Goal: Transaction & Acquisition: Purchase product/service

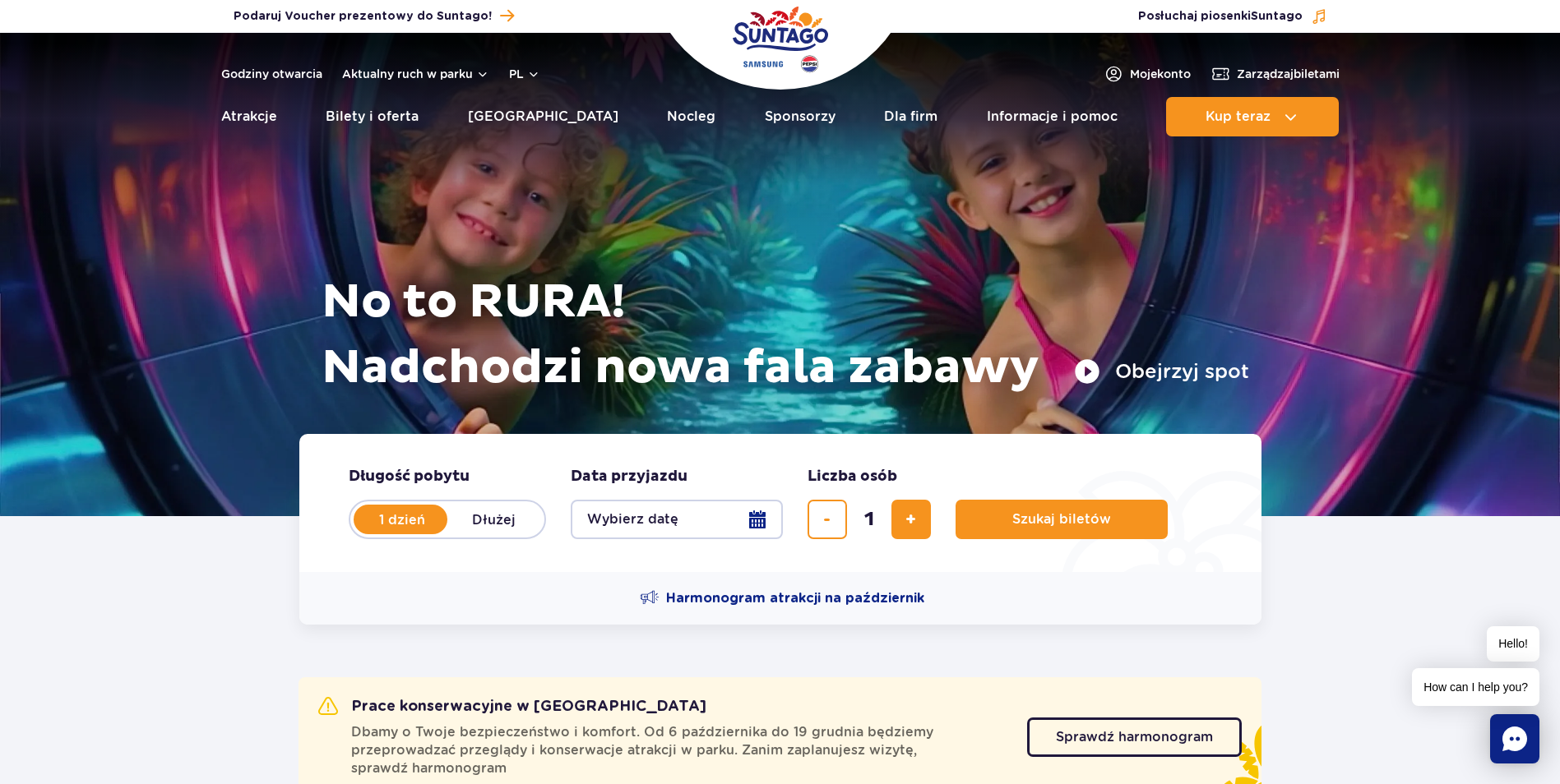
click at [745, 520] on button "Wybierz datę" at bounding box center [677, 520] width 213 height 40
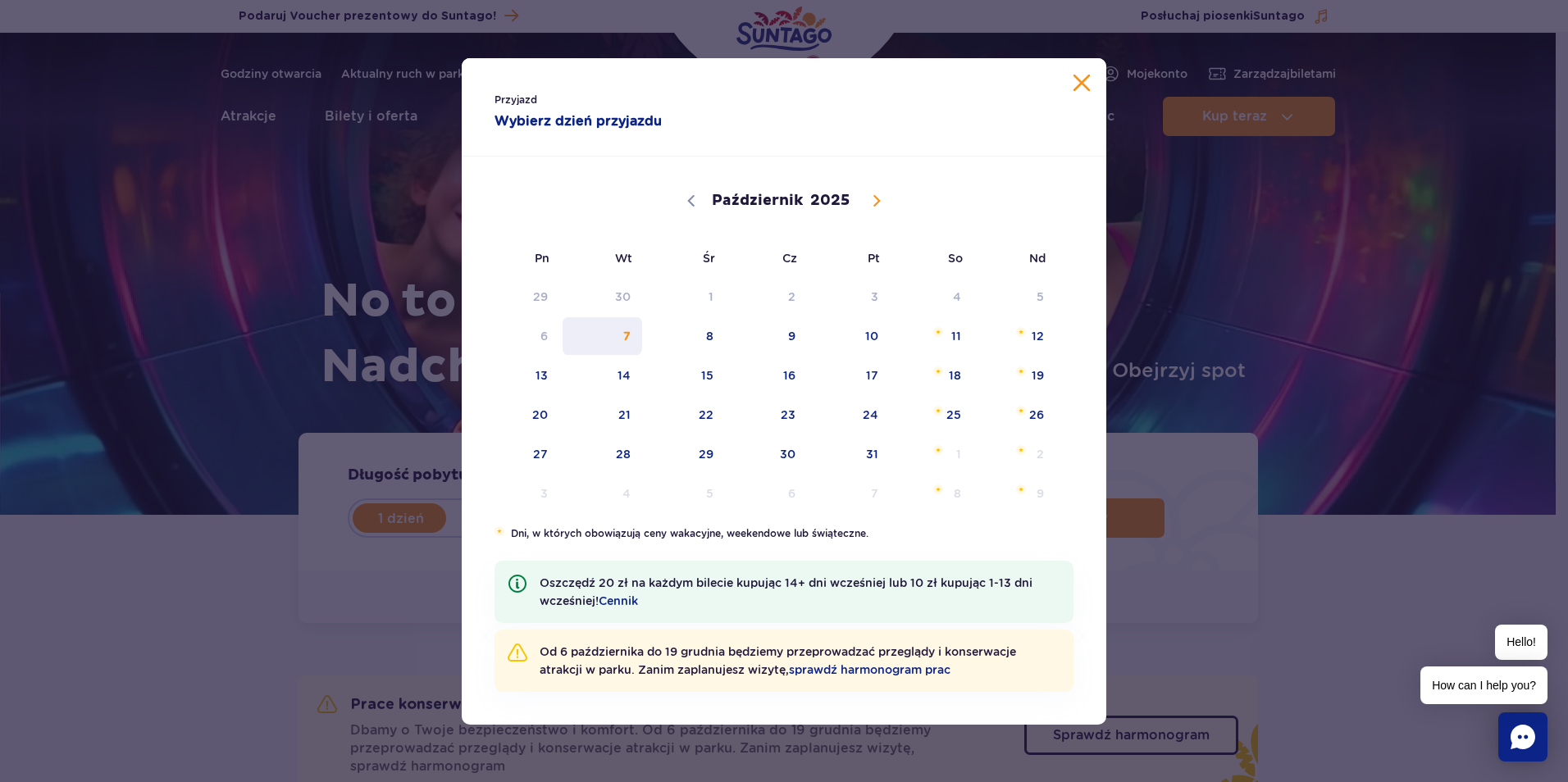
click at [626, 338] on span "7" at bounding box center [602, 336] width 83 height 38
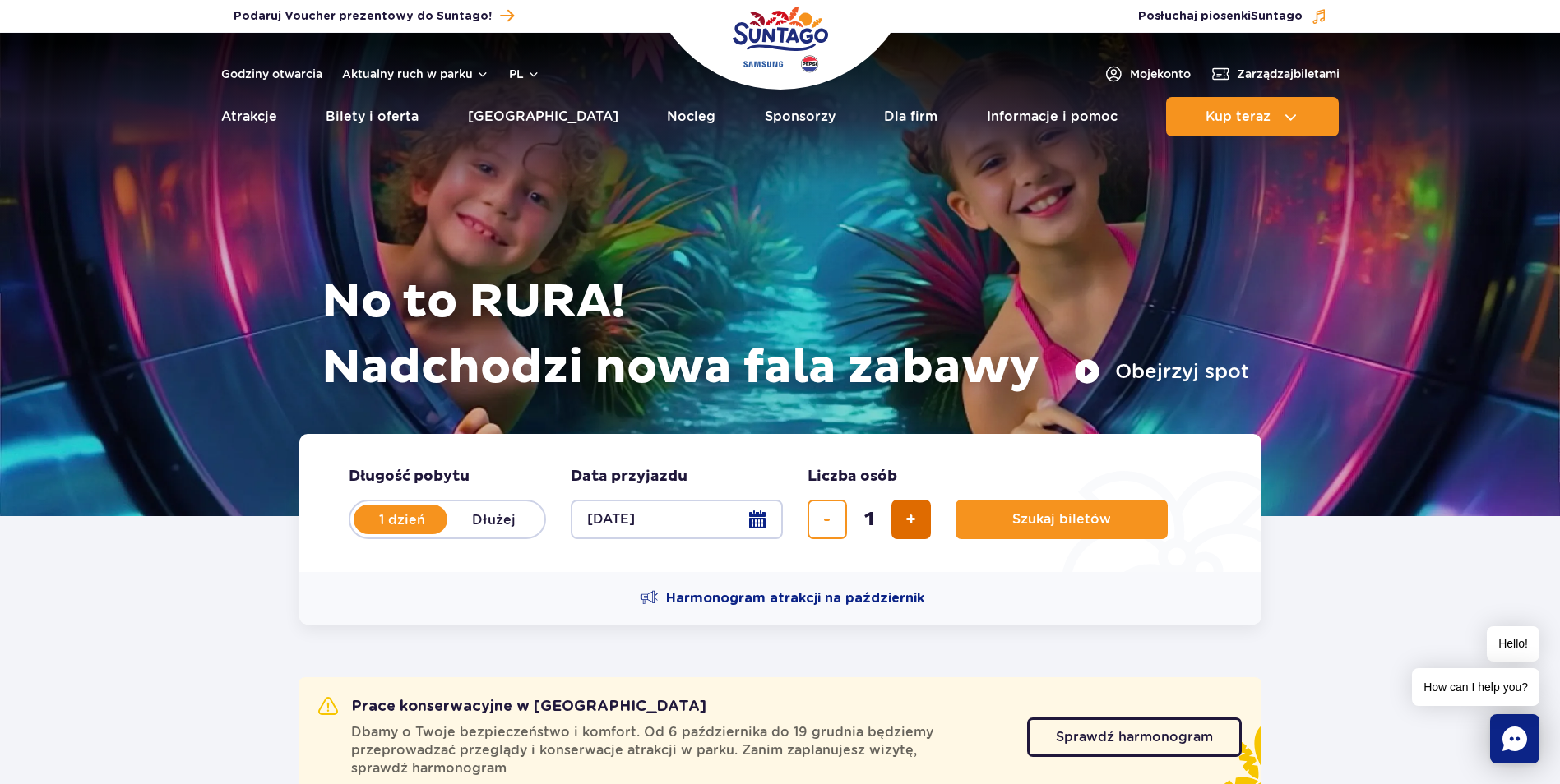
click at [912, 520] on span "dodaj bilet" at bounding box center [910, 520] width 11 height 0
type input "2"
click at [1036, 517] on span "Szukaj biletów" at bounding box center [1055, 519] width 99 height 15
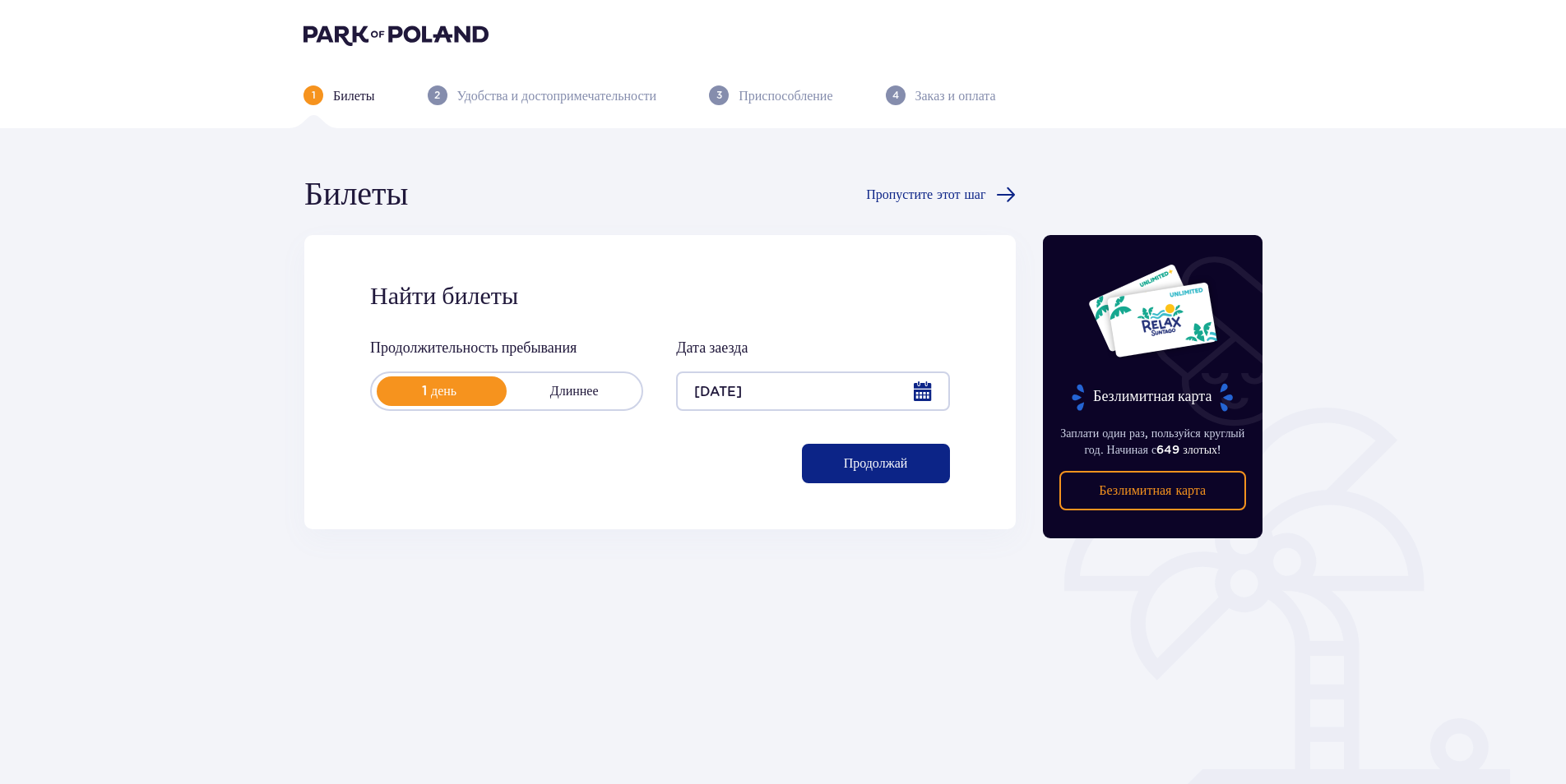
click at [889, 465] on p "Продолжай" at bounding box center [876, 464] width 64 height 18
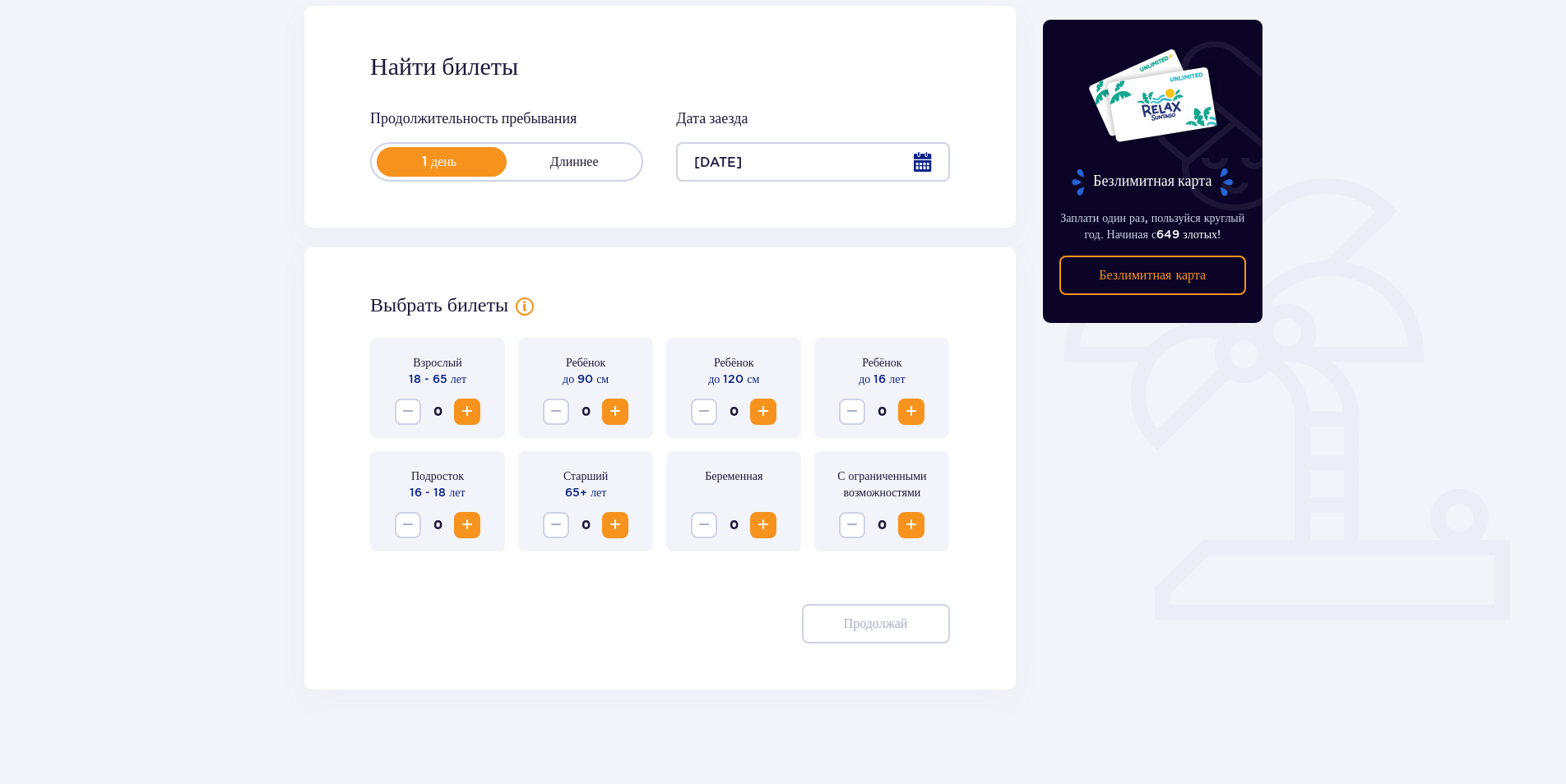
scroll to position [233, 0]
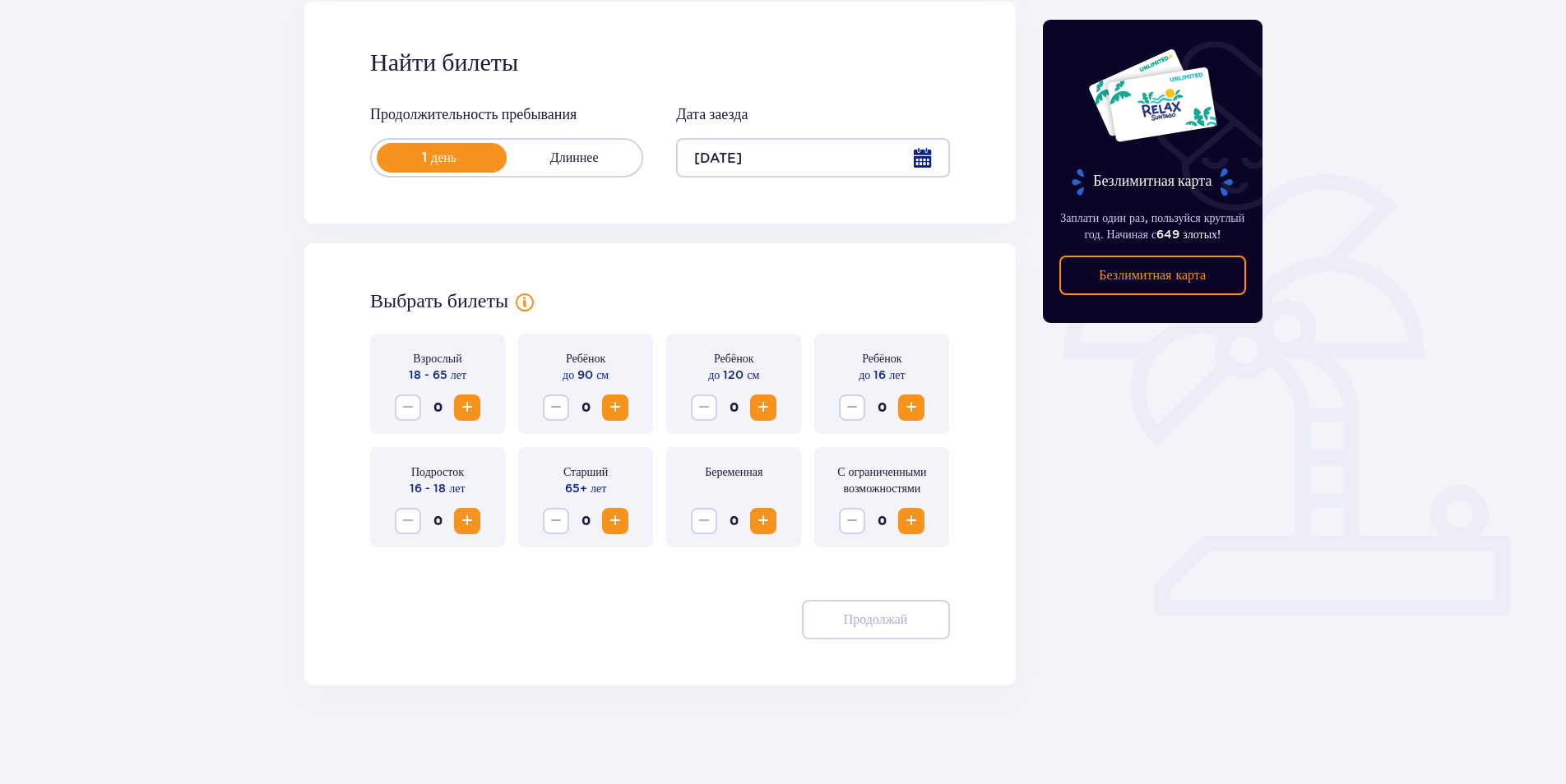
click at [472, 409] on span "Увеличивать" at bounding box center [467, 408] width 20 height 20
click at [849, 613] on p "Продолжай" at bounding box center [876, 619] width 64 height 18
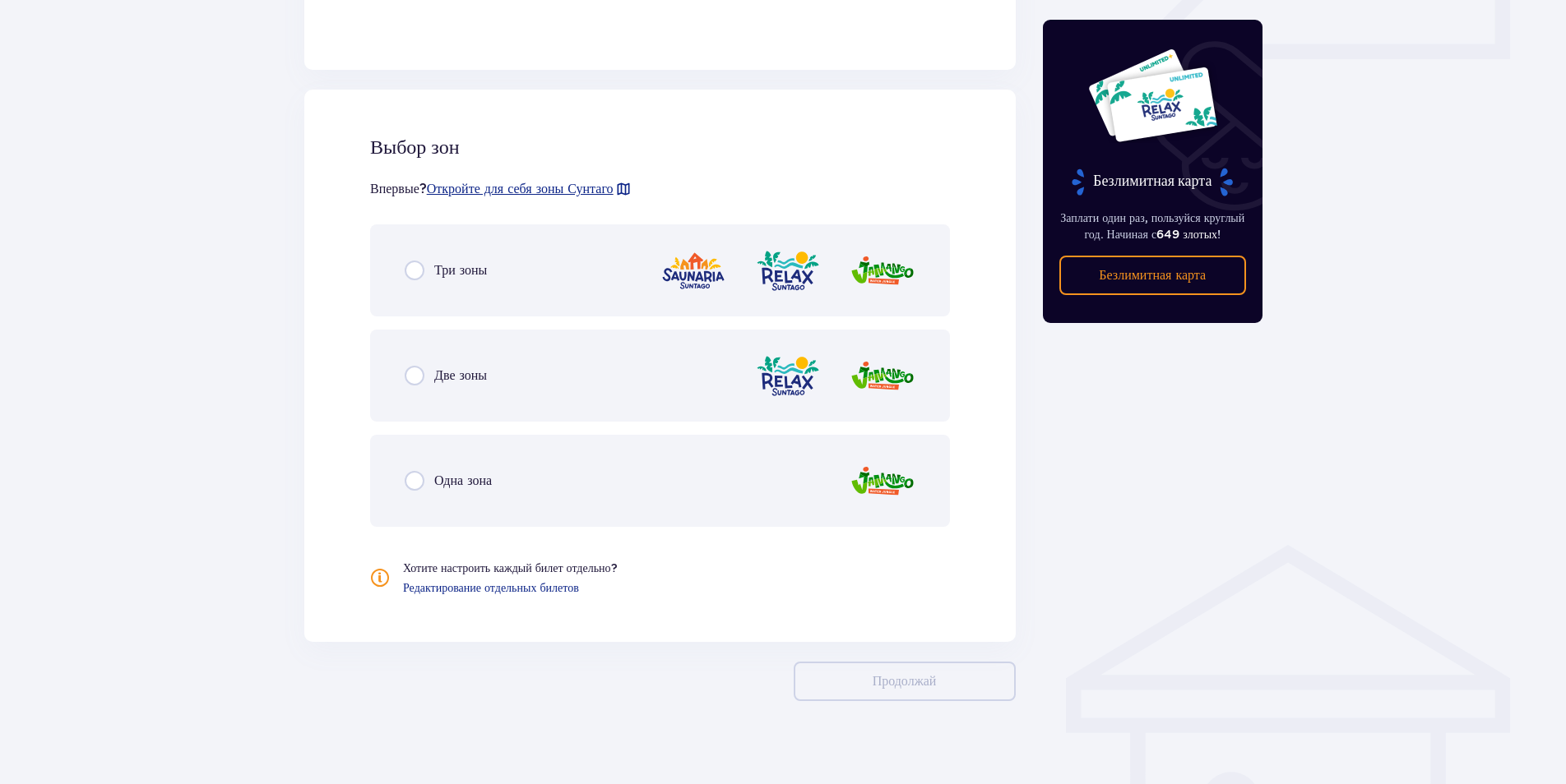
scroll to position [806, 0]
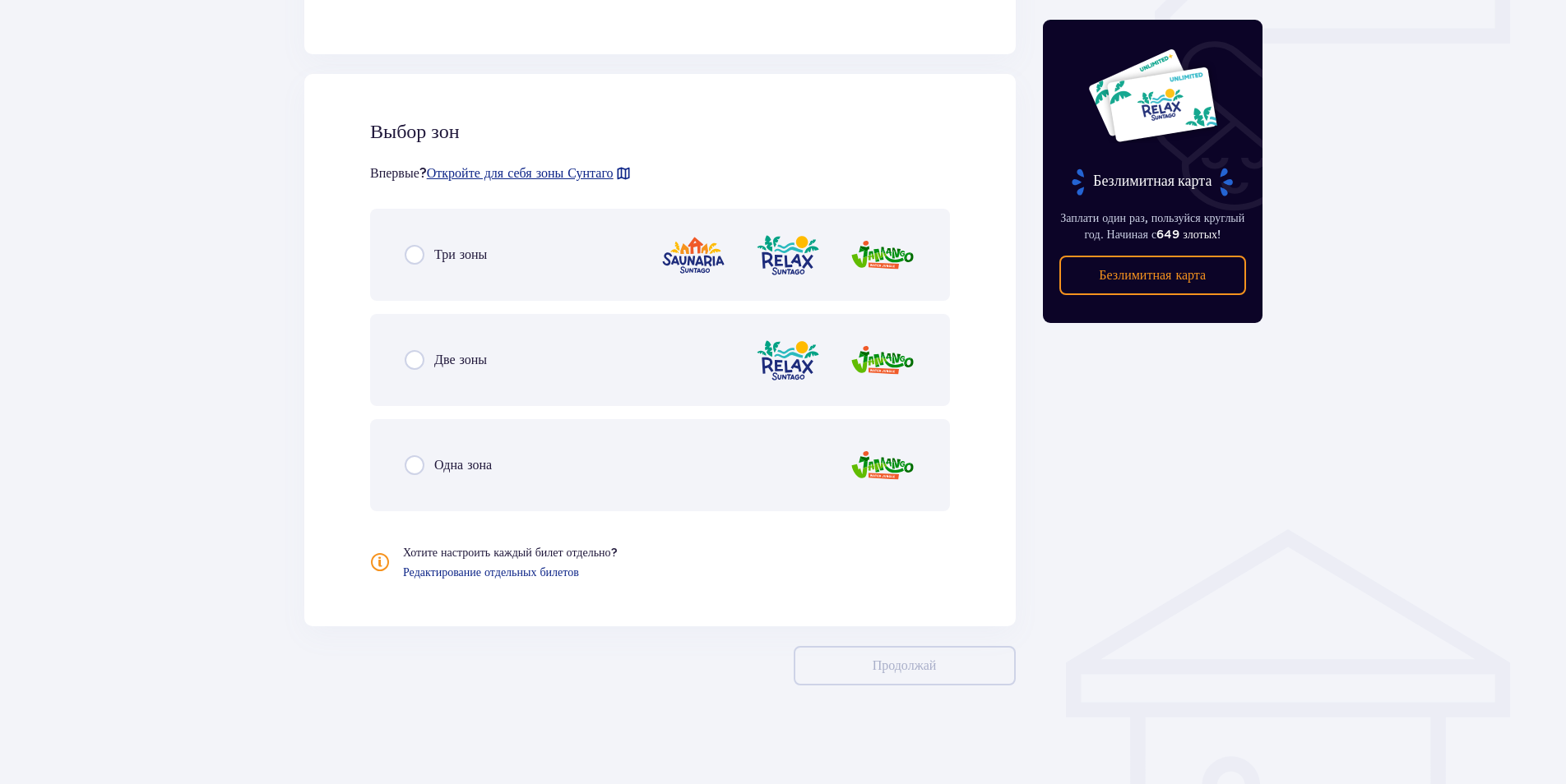
click at [428, 458] on div "Одна зона" at bounding box center [447, 466] width 87 height 20
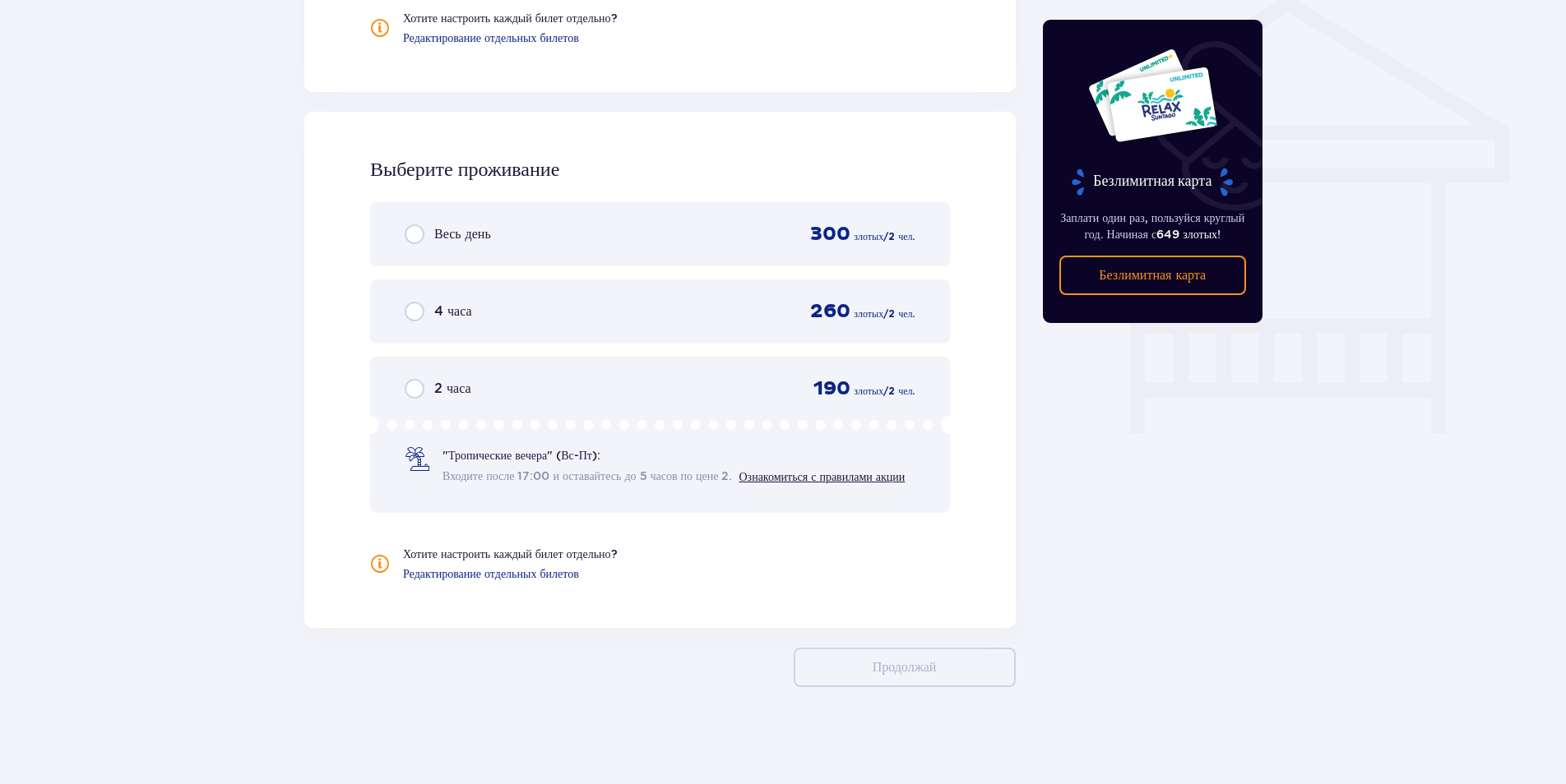
scroll to position [1342, 0]
click at [1009, 333] on div "Выберите проживание Весь день 300 злотых / 2 чел. 4 часа 260 злотых / 2 чел. 2 …" at bounding box center [660, 368] width 712 height 517
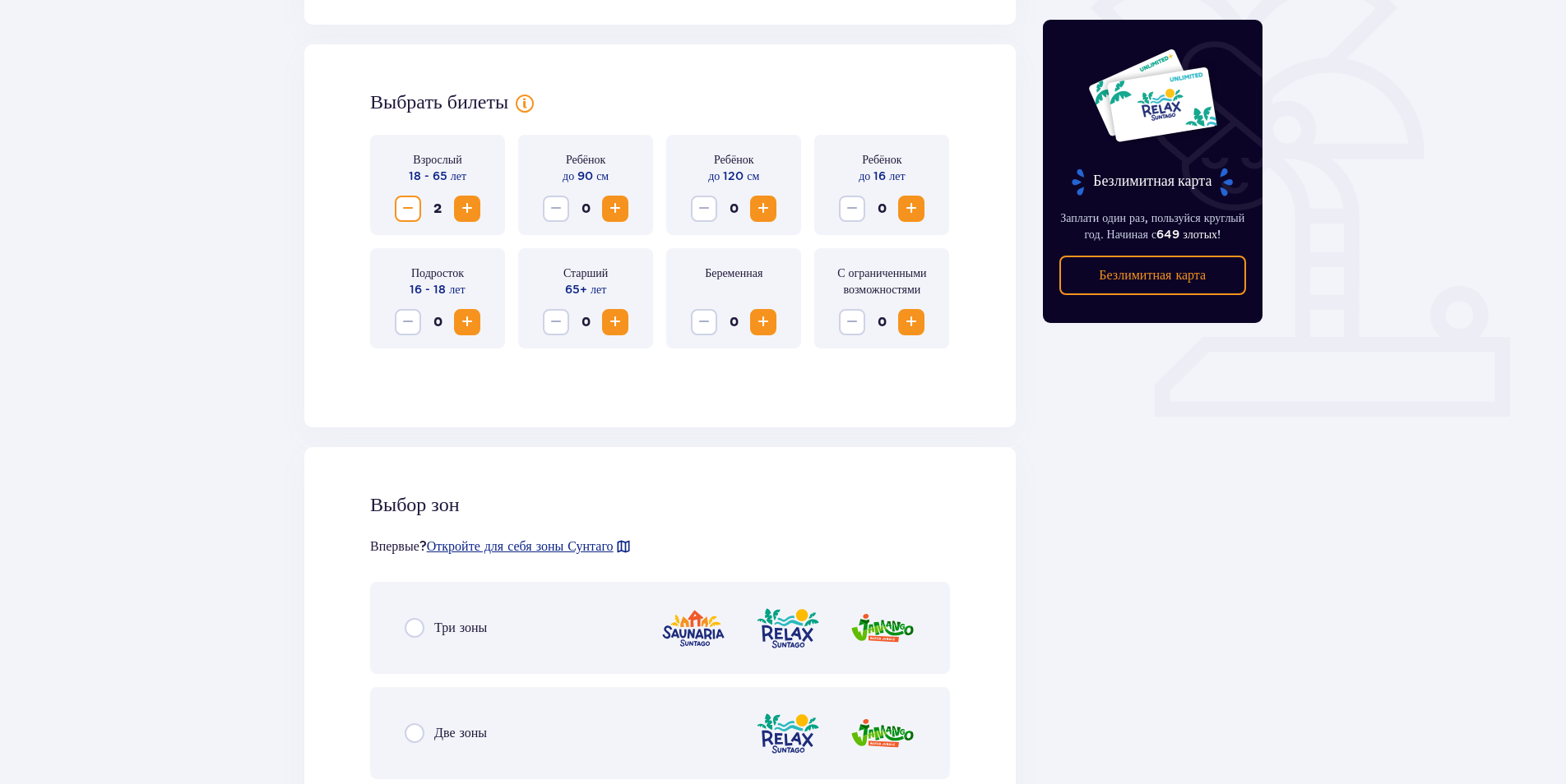
scroll to position [494, 0]
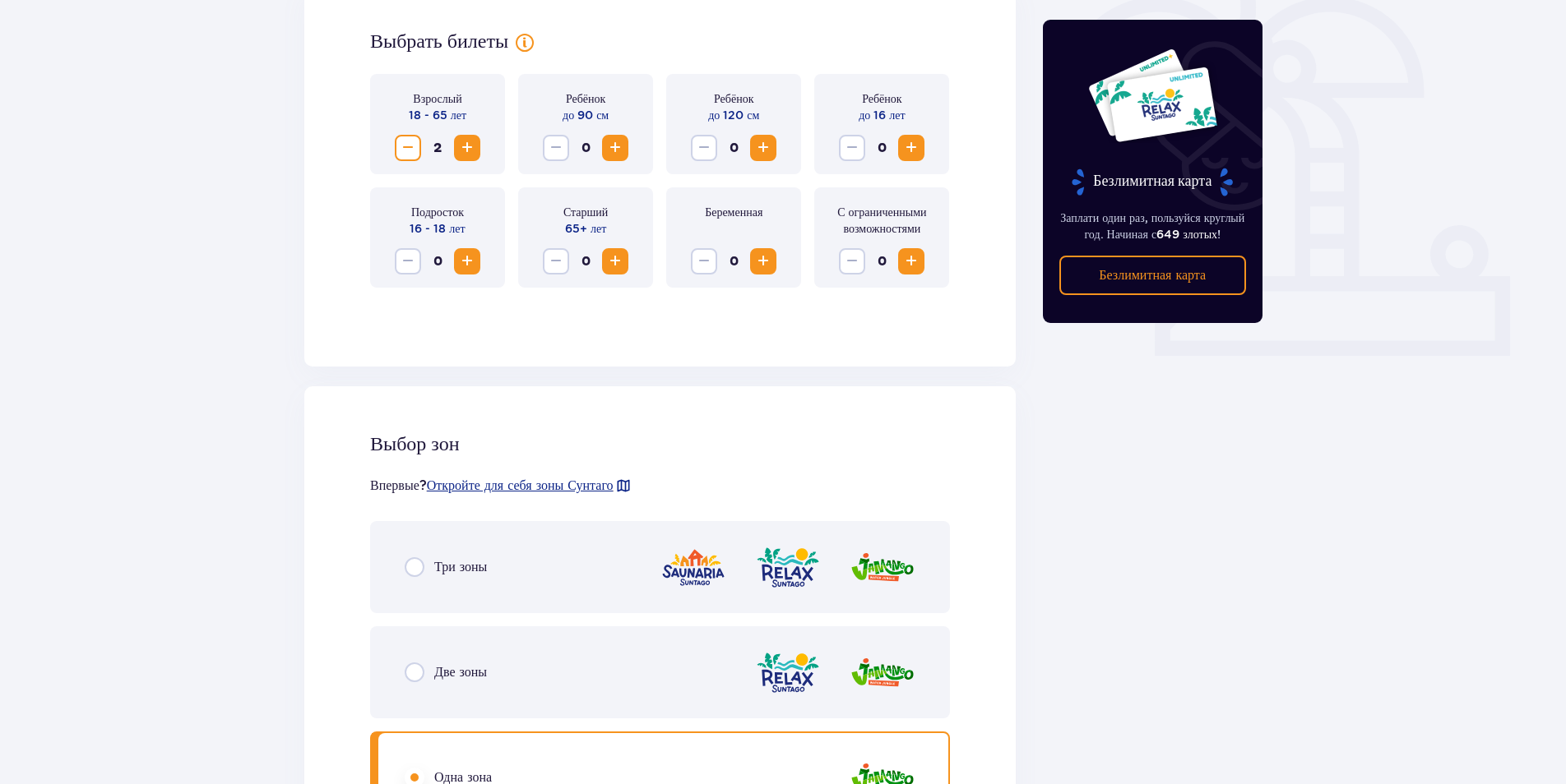
click at [1131, 591] on div "Безлимитная карта Заплати один раз, пользуйся круглый год. Начиная с 649 злотых…" at bounding box center [1153, 607] width 247 height 1853
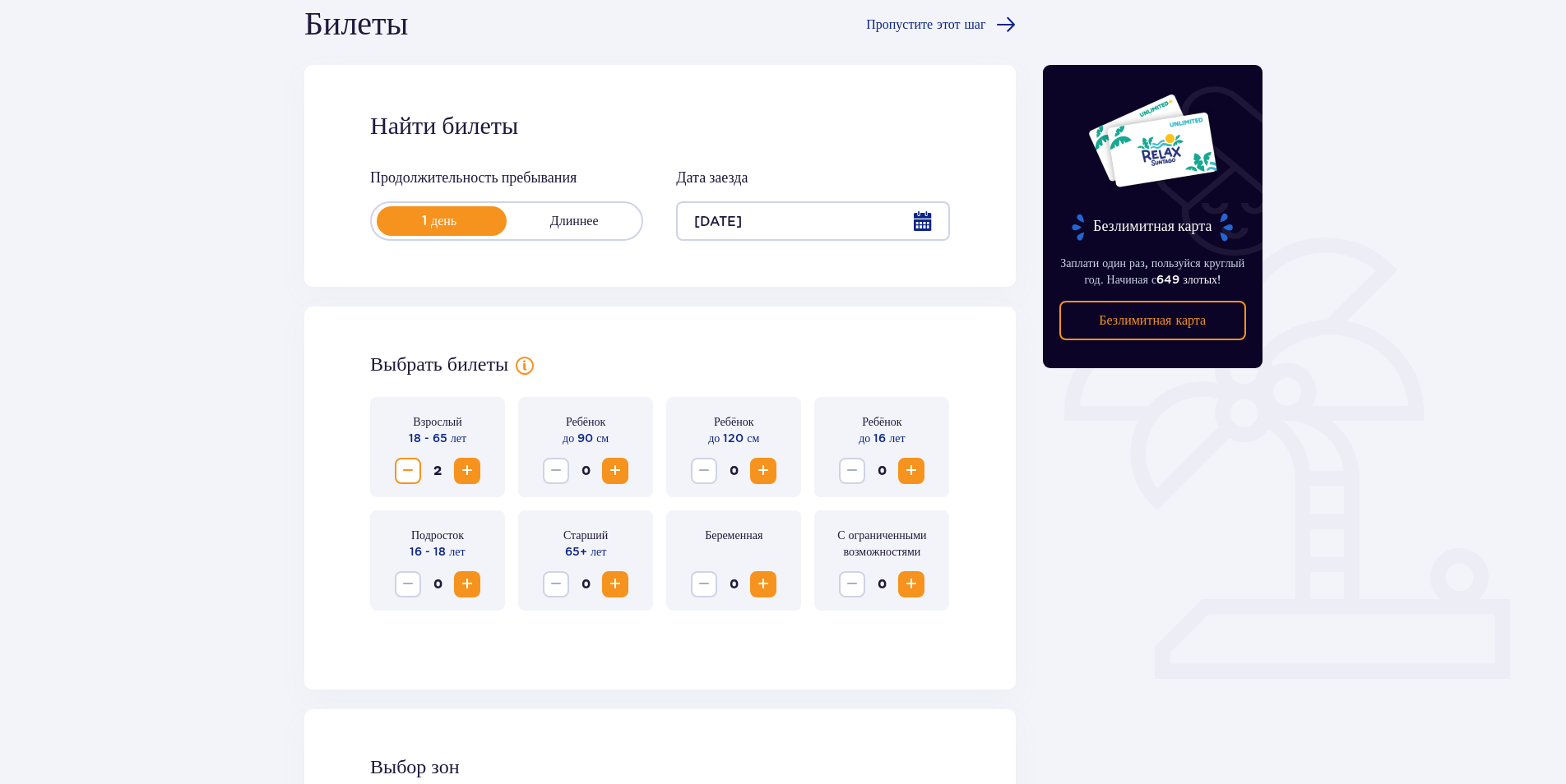
scroll to position [165, 0]
